Goal: Transaction & Acquisition: Purchase product/service

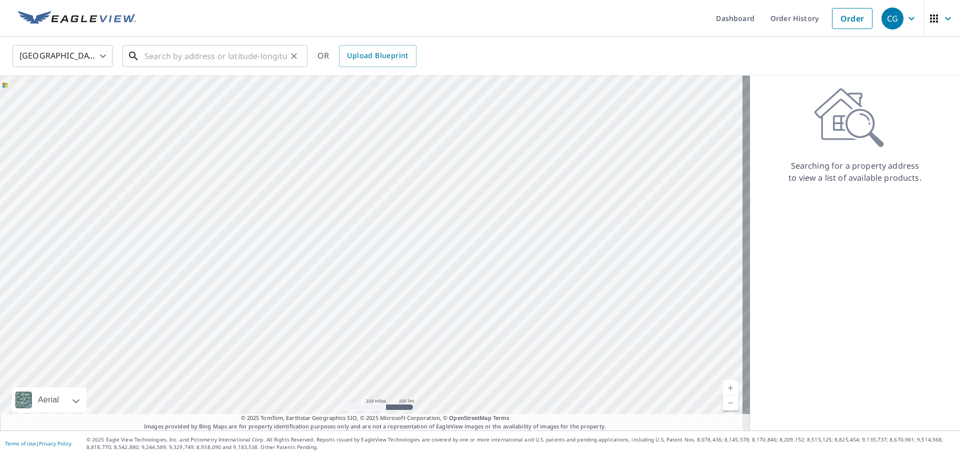
click at [234, 55] on input "text" at bounding box center [216, 56] width 143 height 28
paste input "[STREET_ADDRESS]"
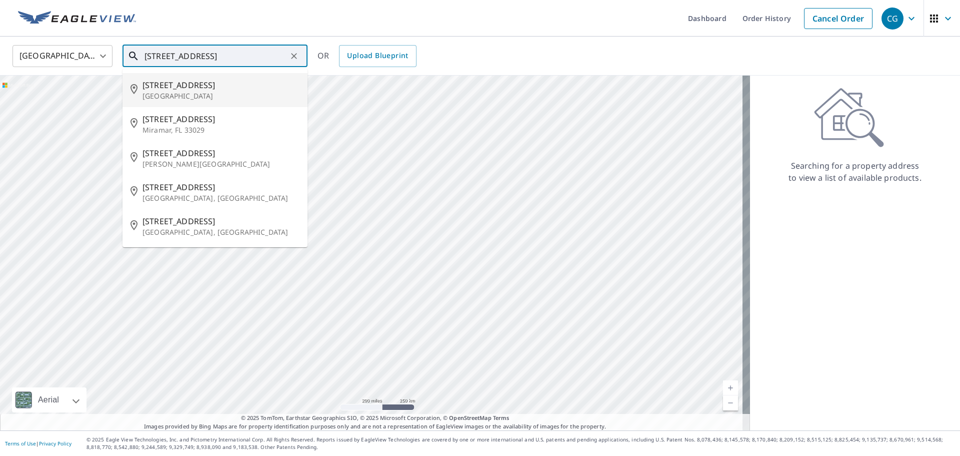
click at [227, 90] on span "[STREET_ADDRESS]" at bounding box center [221, 85] width 157 height 12
type input "[STREET_ADDRESS]"
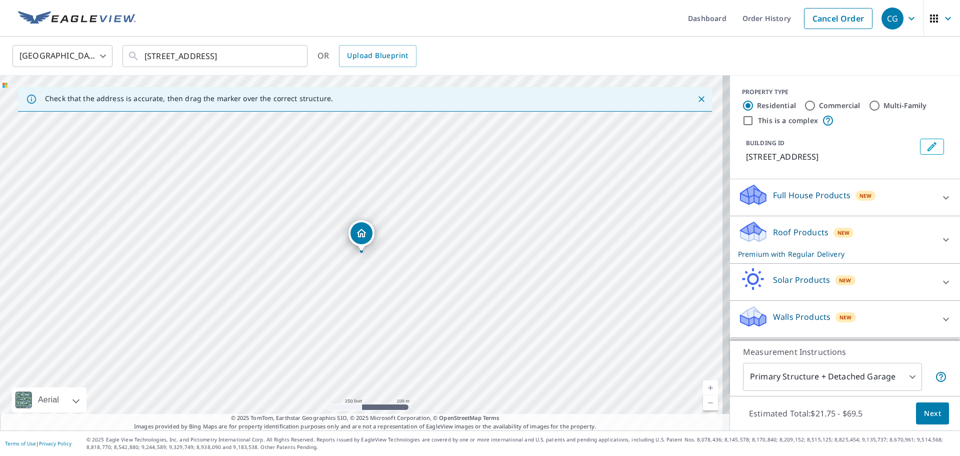
click at [754, 242] on icon at bounding box center [754, 236] width 26 height 12
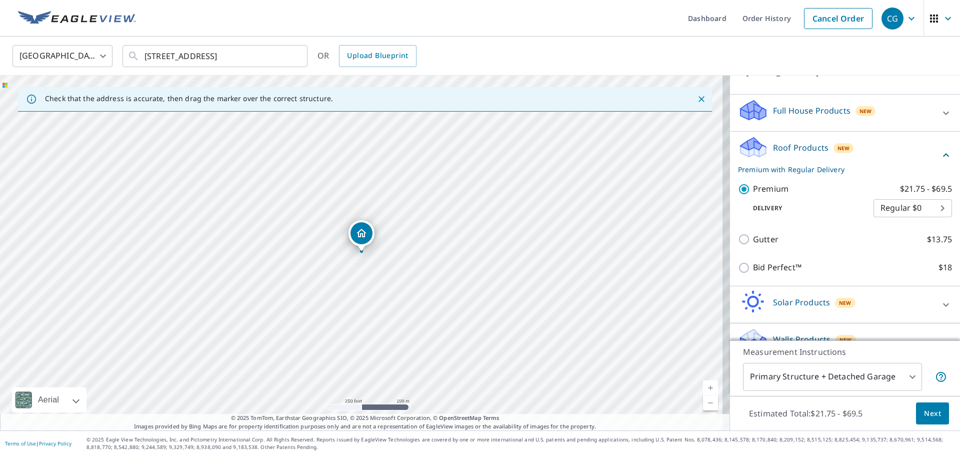
scroll to position [100, 0]
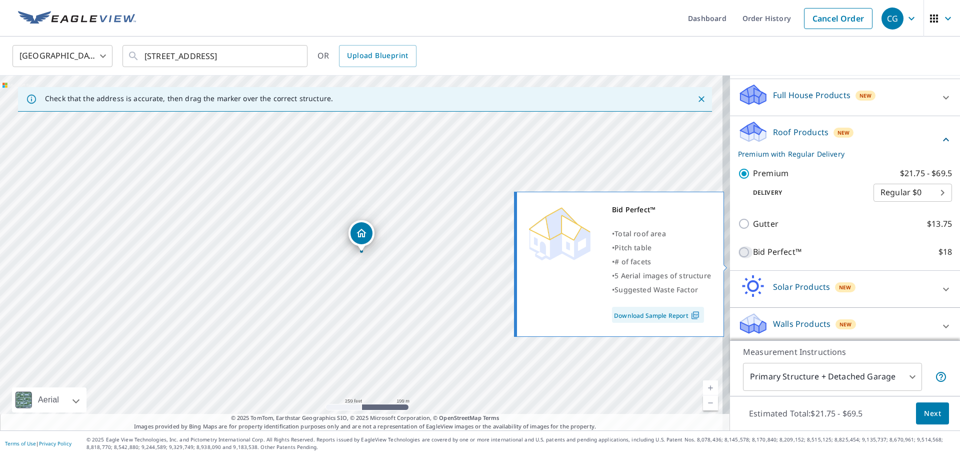
click at [738, 258] on input "Bid Perfect™ $18" at bounding box center [745, 252] width 15 height 12
checkbox input "true"
checkbox input "false"
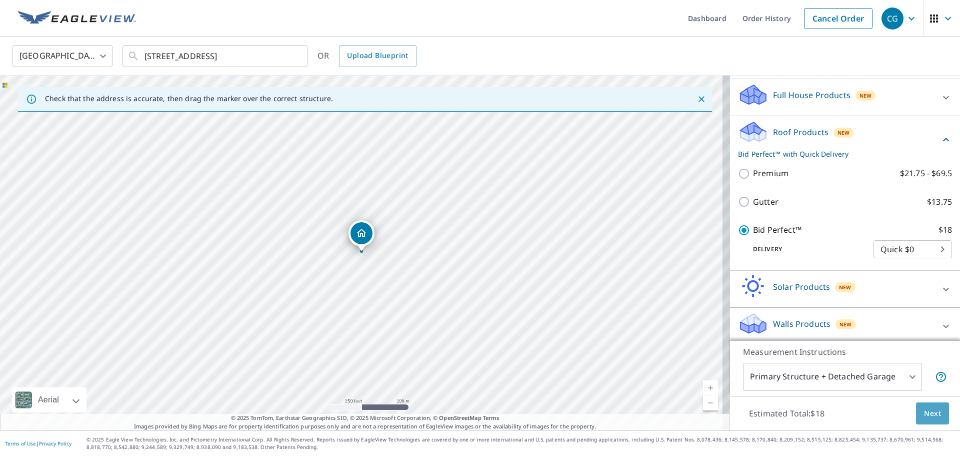
click at [926, 402] on button "Next" at bounding box center [932, 413] width 33 height 23
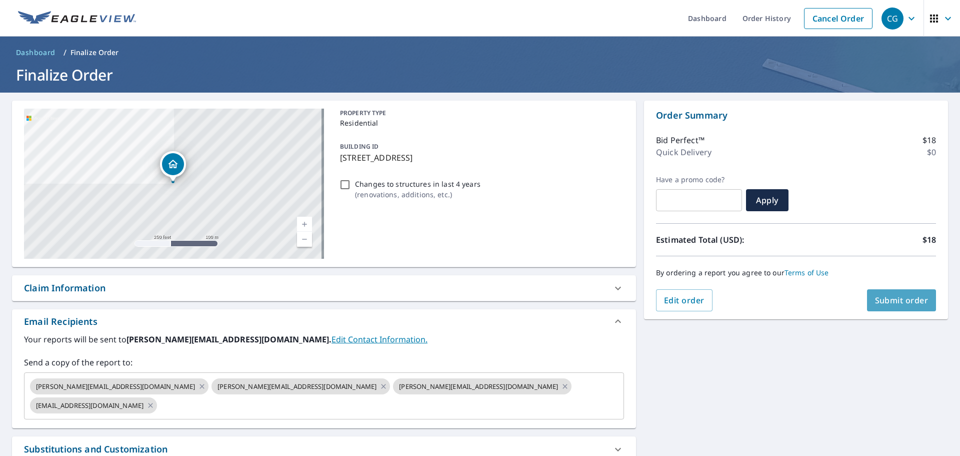
click at [903, 305] on button "Submit order" at bounding box center [902, 300] width 70 height 22
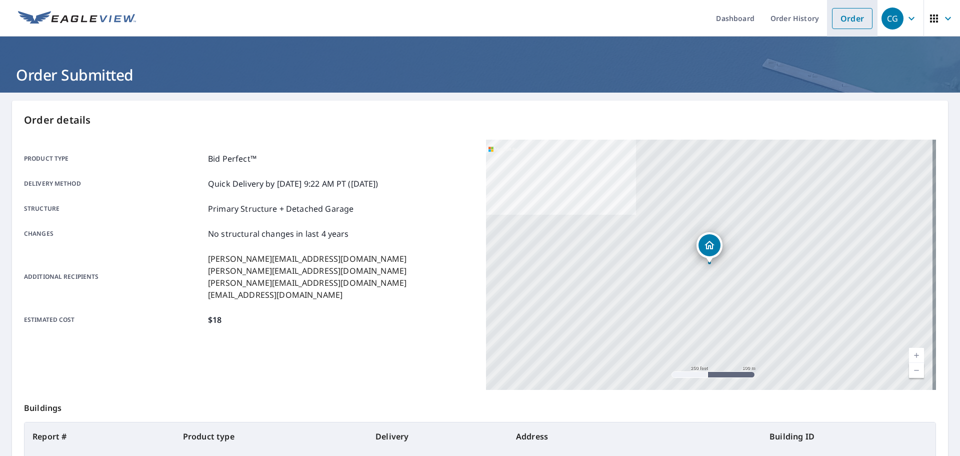
click at [842, 14] on link "Order" at bounding box center [852, 18] width 41 height 21
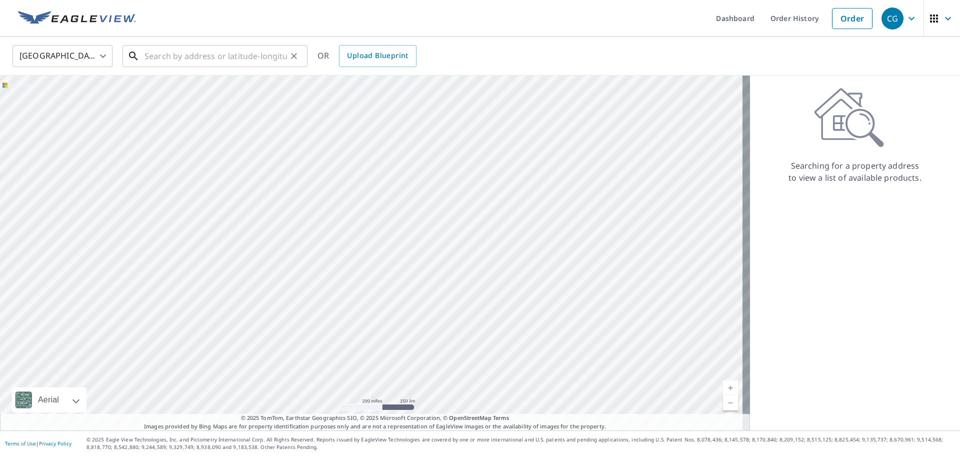
click at [271, 61] on input "text" at bounding box center [216, 56] width 143 height 28
paste input "[STREET_ADDRESS]"
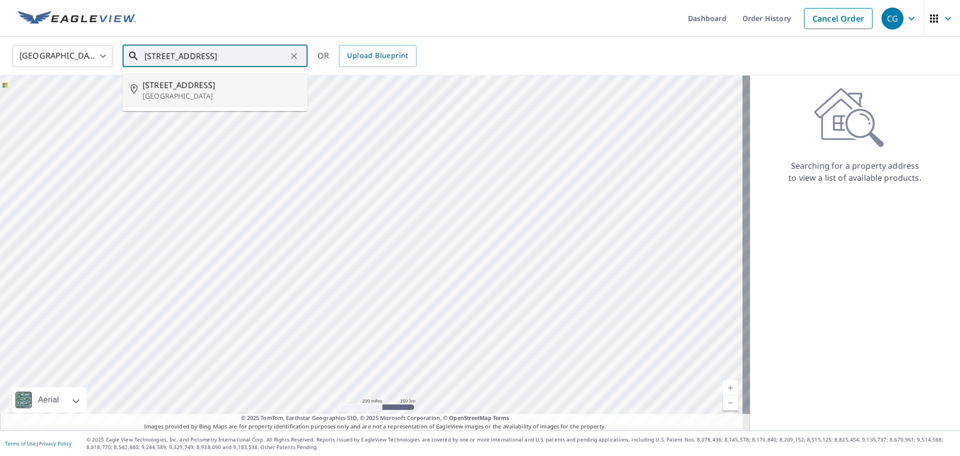
click at [233, 95] on p "[GEOGRAPHIC_DATA]" at bounding box center [221, 96] width 157 height 10
type input "[STREET_ADDRESS]"
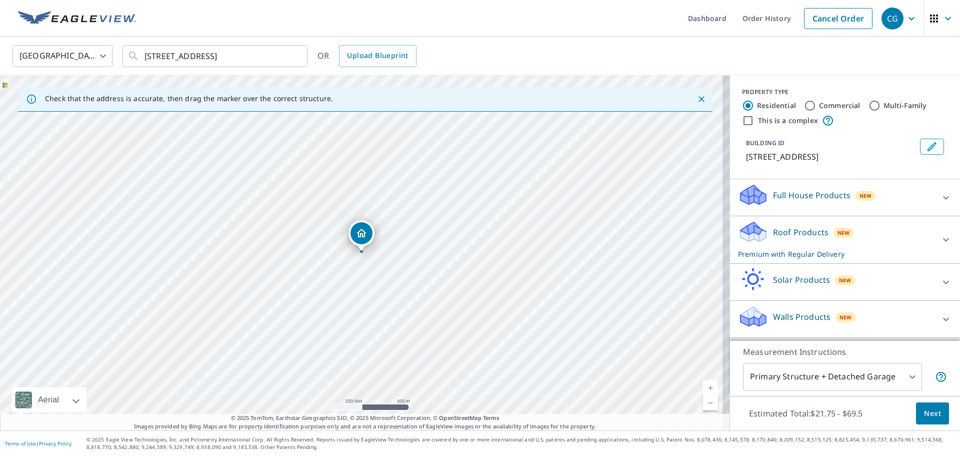
click at [791, 222] on div "Roof Products New Premium with Regular Delivery" at bounding box center [836, 239] width 196 height 39
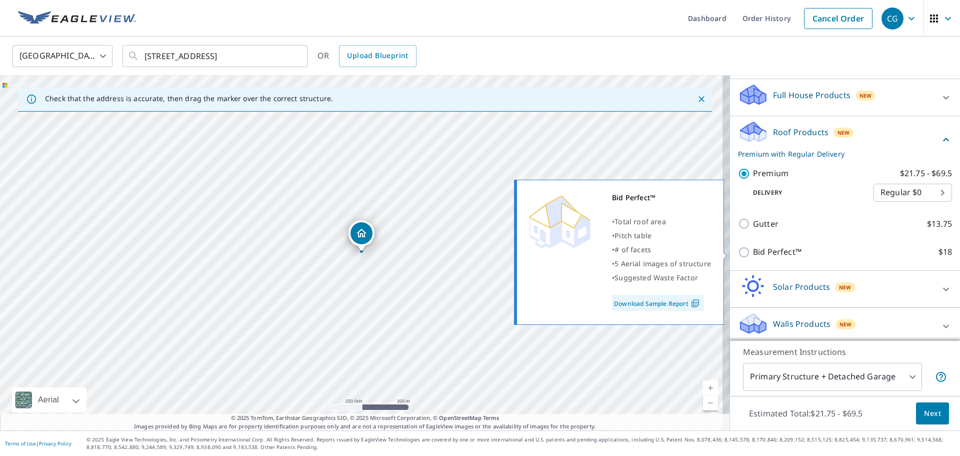
click at [738, 246] on input "Bid Perfect™ $18" at bounding box center [745, 252] width 15 height 12
checkbox input "true"
checkbox input "false"
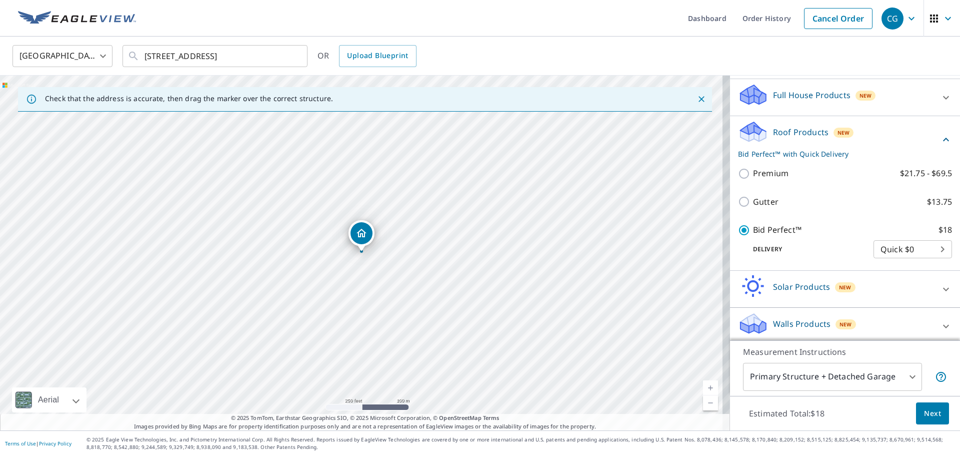
click at [928, 413] on span "Next" at bounding box center [932, 413] width 17 height 13
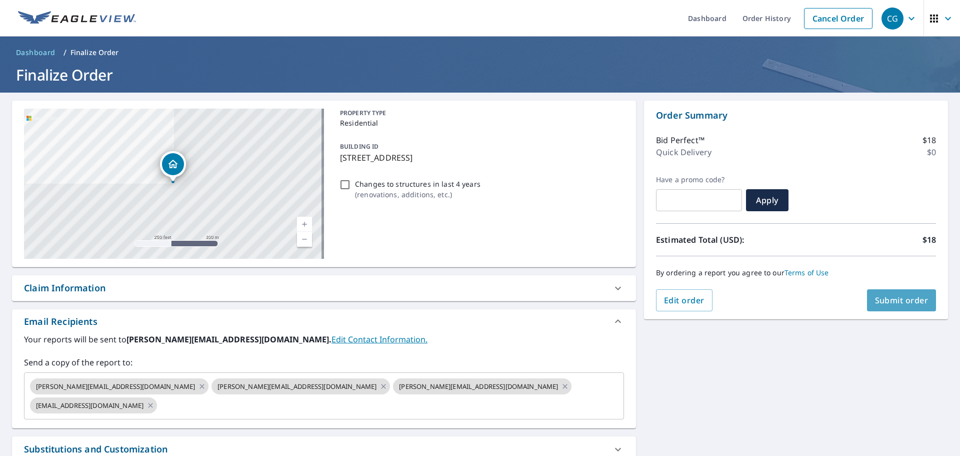
click at [885, 292] on button "Submit order" at bounding box center [902, 300] width 70 height 22
